Goal: Transaction & Acquisition: Purchase product/service

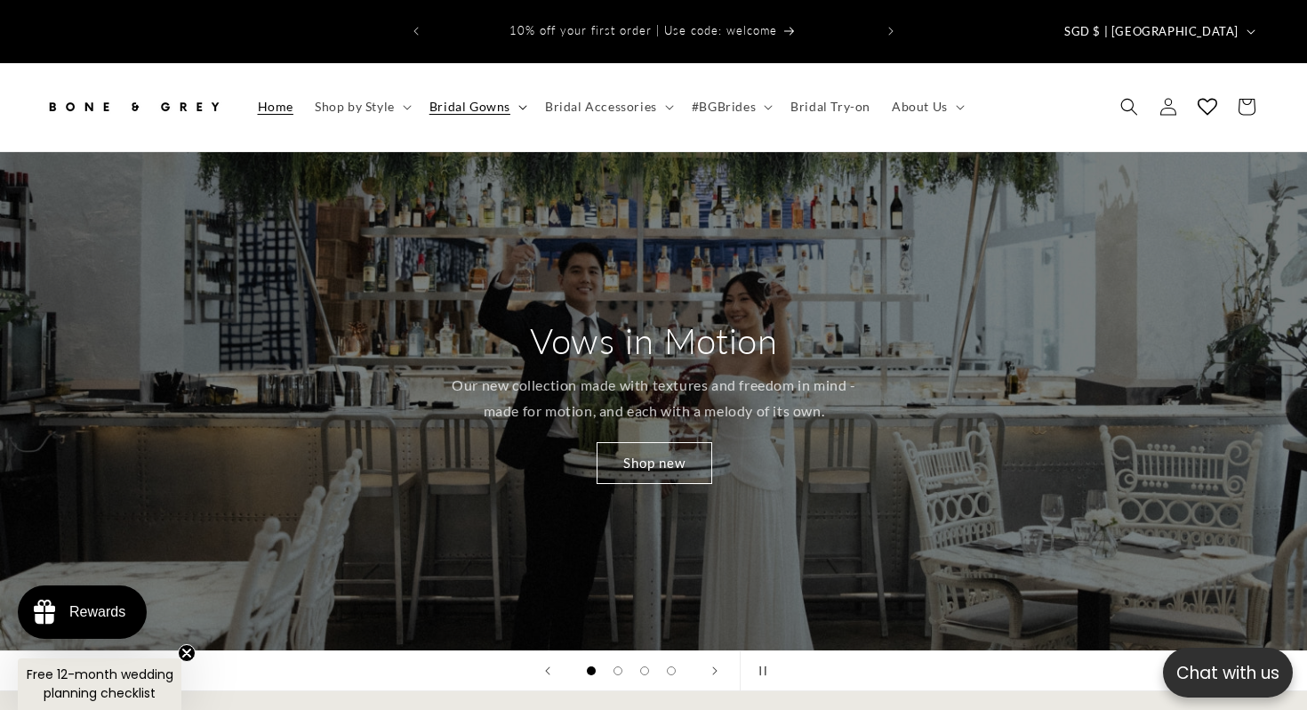
click at [524, 105] on icon at bounding box center [522, 107] width 9 height 5
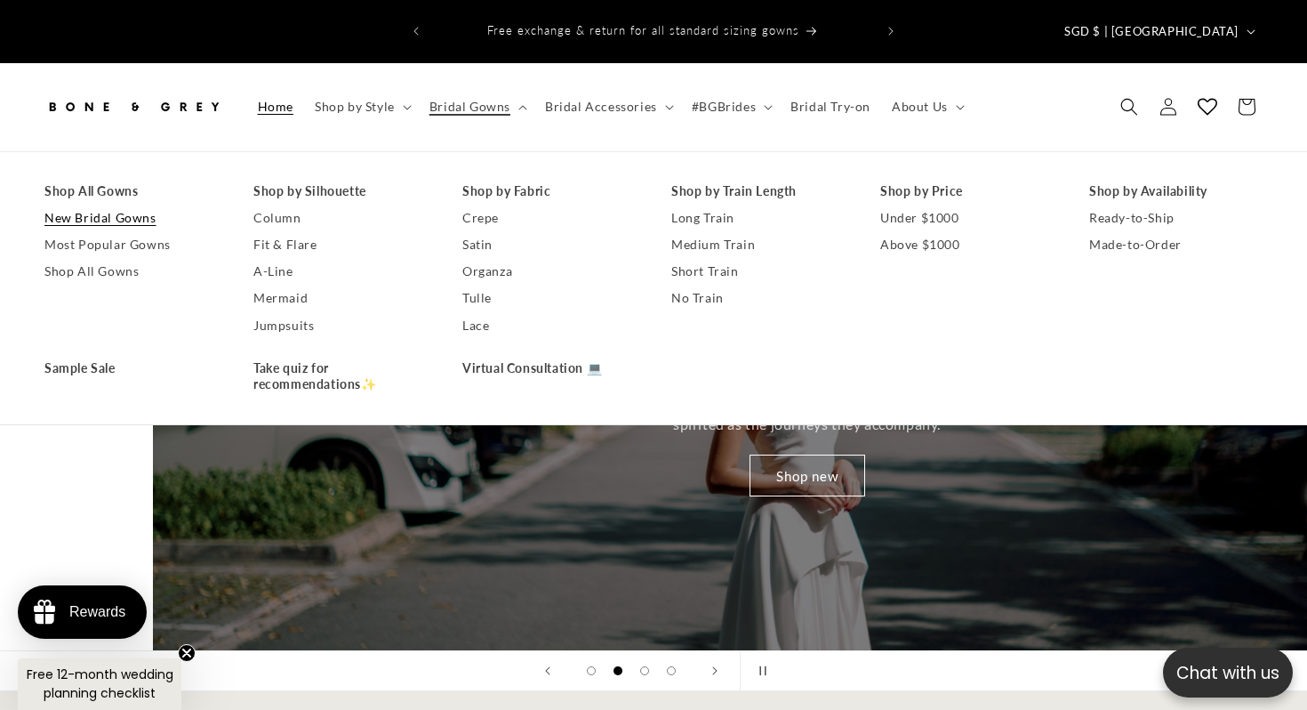
scroll to position [0, 1307]
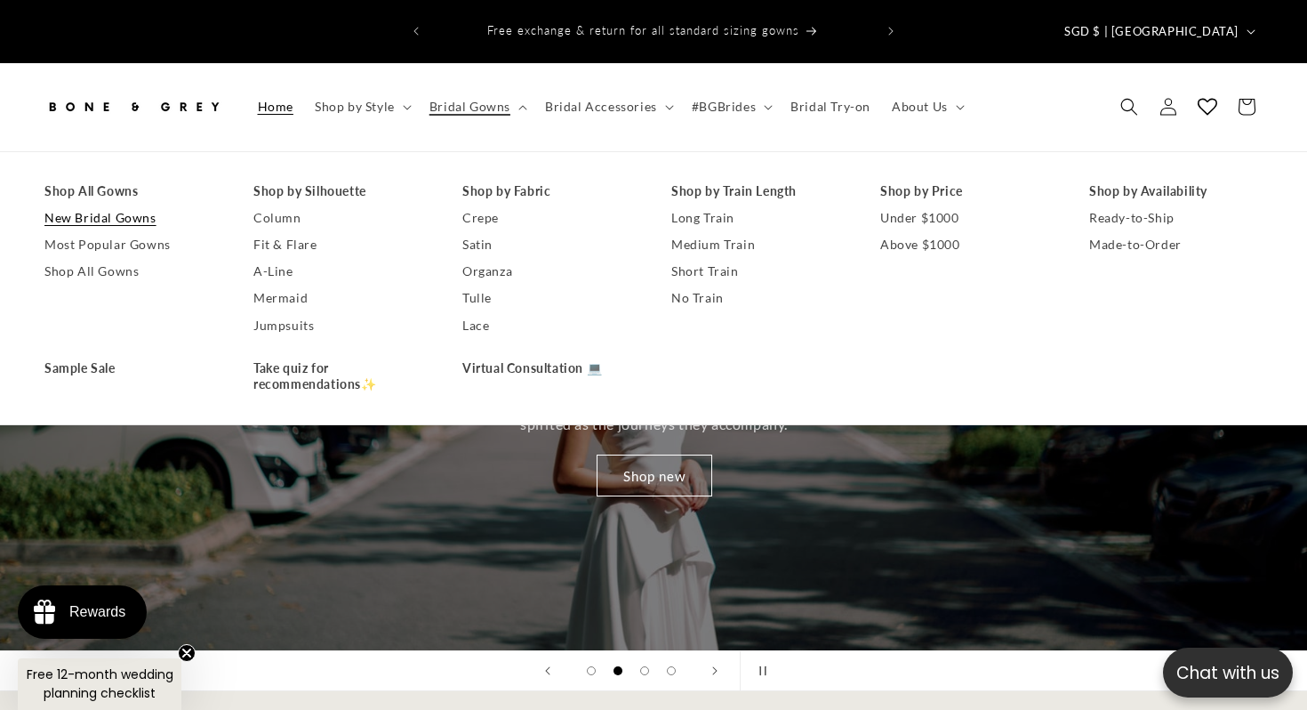
click at [84, 205] on link "New Bridal Gowns" at bounding box center [130, 218] width 173 height 27
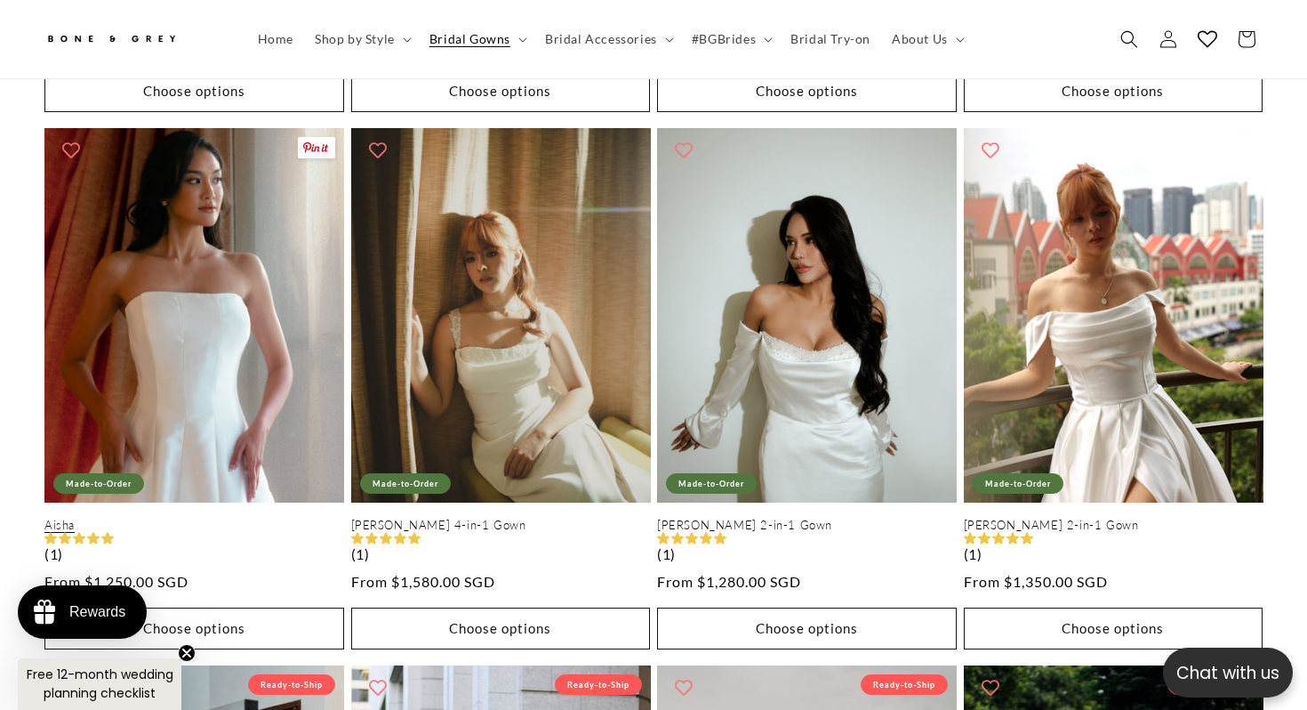
scroll to position [0, 886]
click at [248, 518] on link "Aisha" at bounding box center [194, 525] width 300 height 15
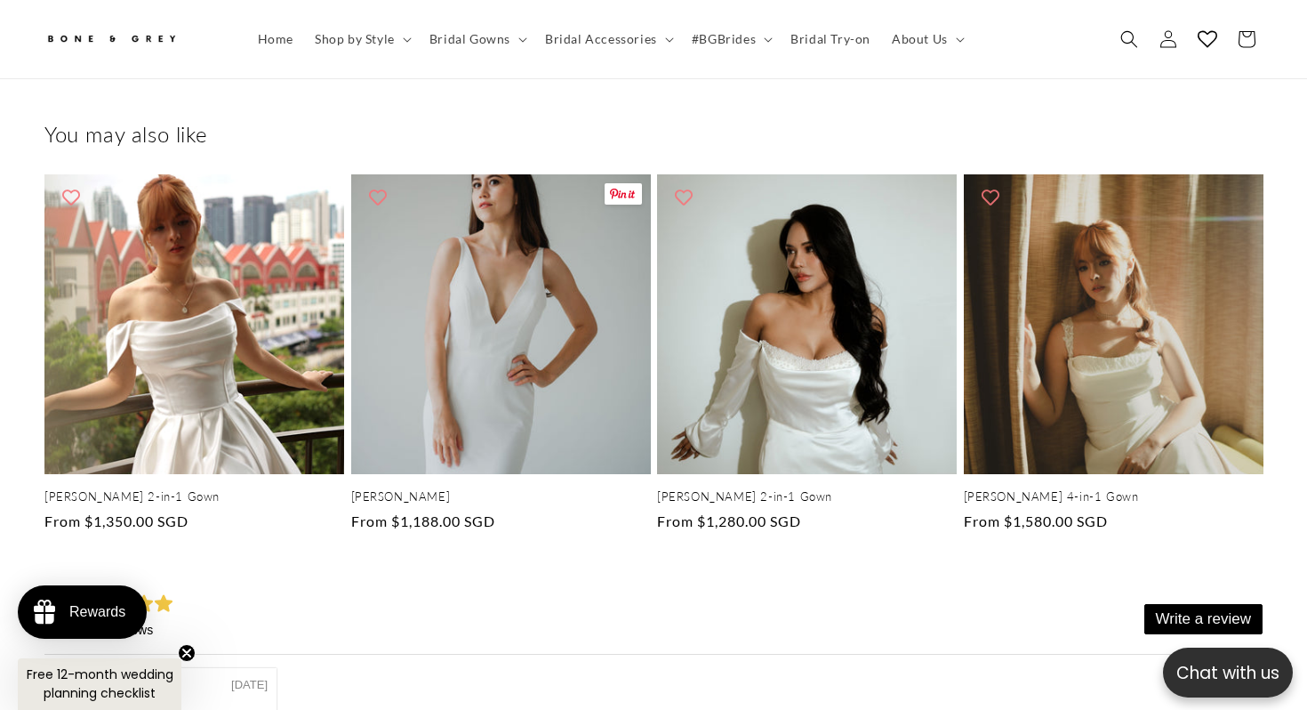
scroll to position [0, 886]
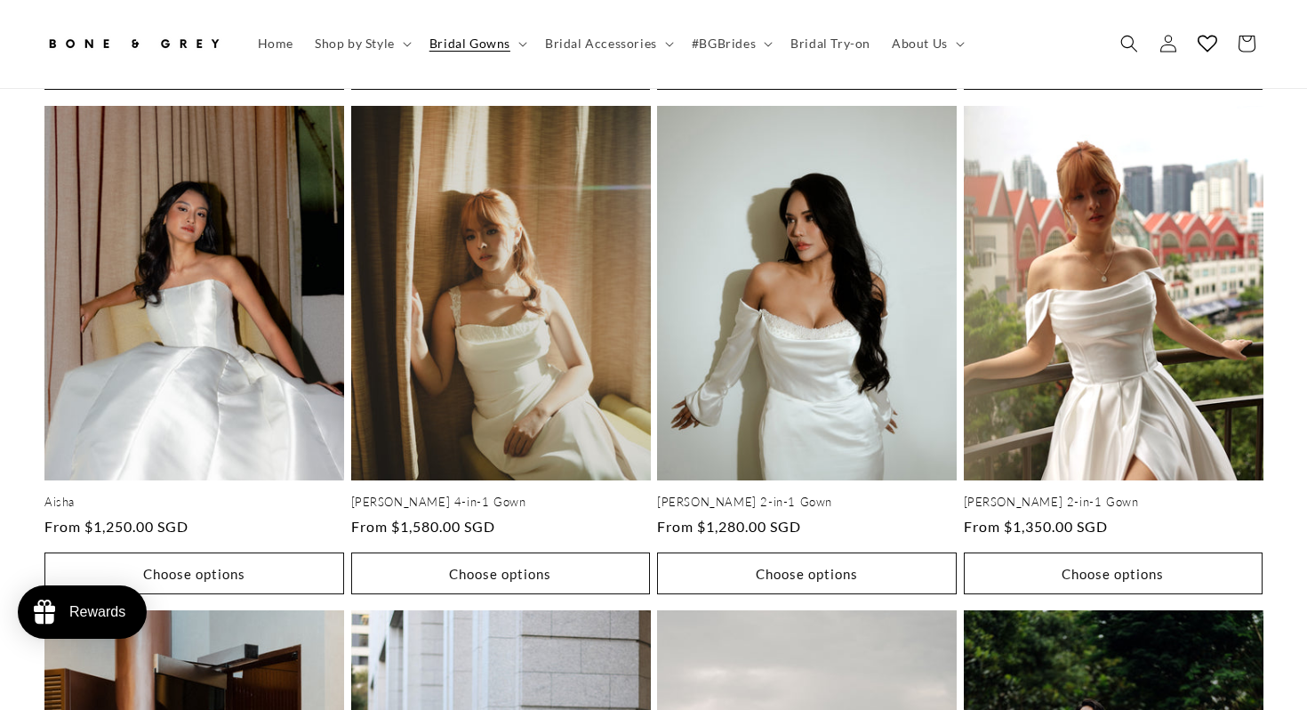
scroll to position [1374, 0]
